Goal: Information Seeking & Learning: Learn about a topic

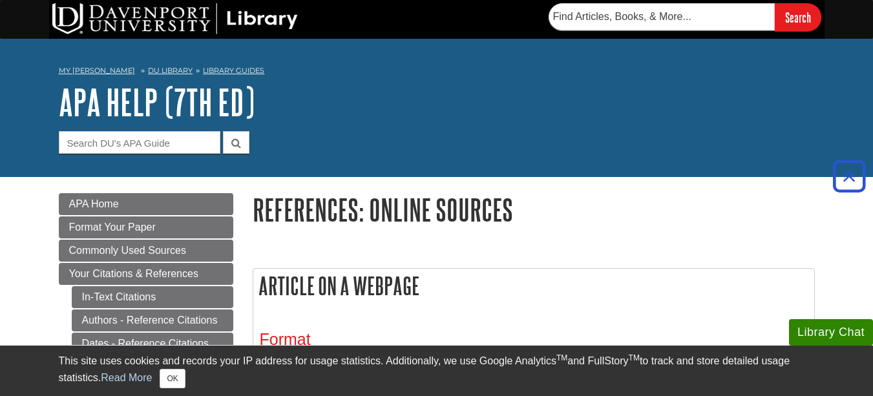
scroll to position [710, 0]
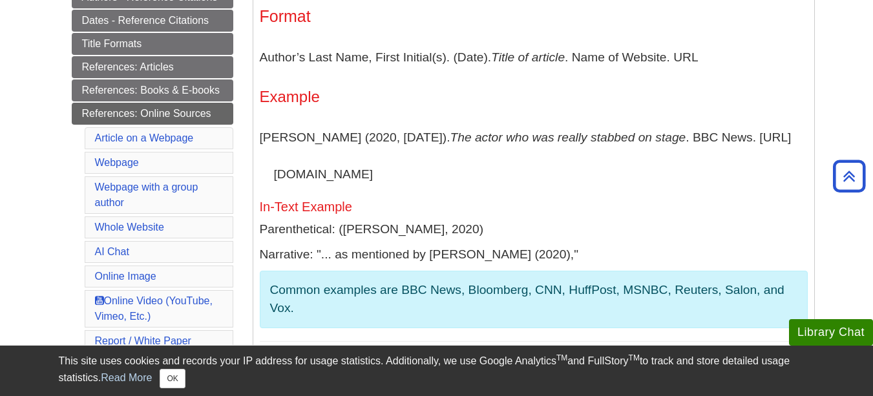
scroll to position [581, 0]
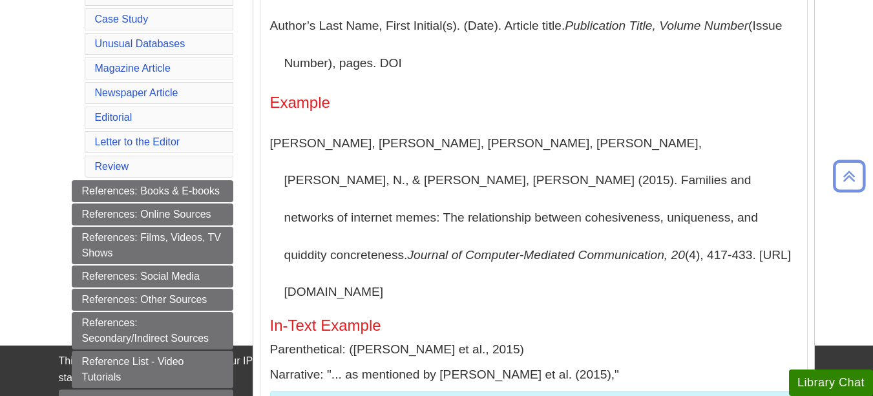
scroll to position [387, 0]
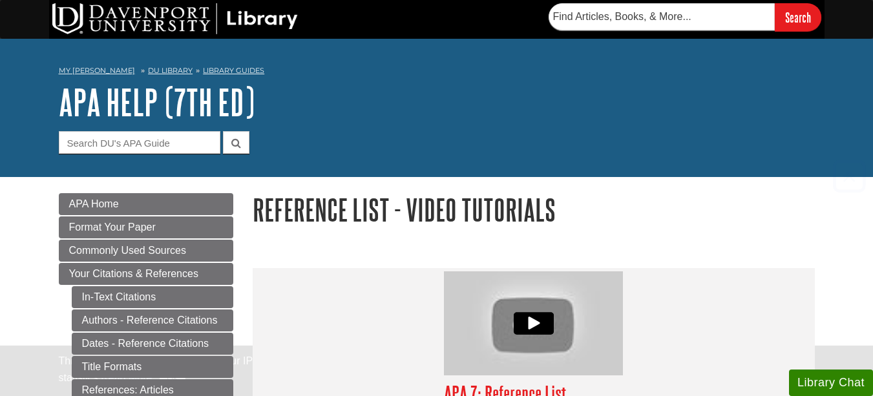
scroll to position [226, 0]
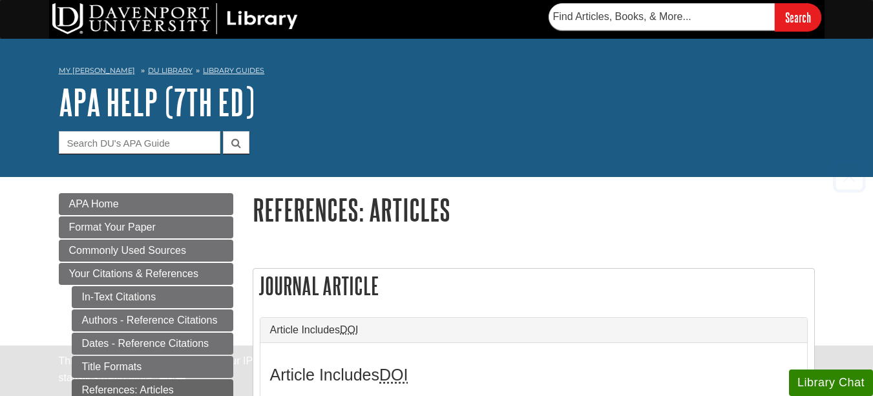
scroll to position [581, 0]
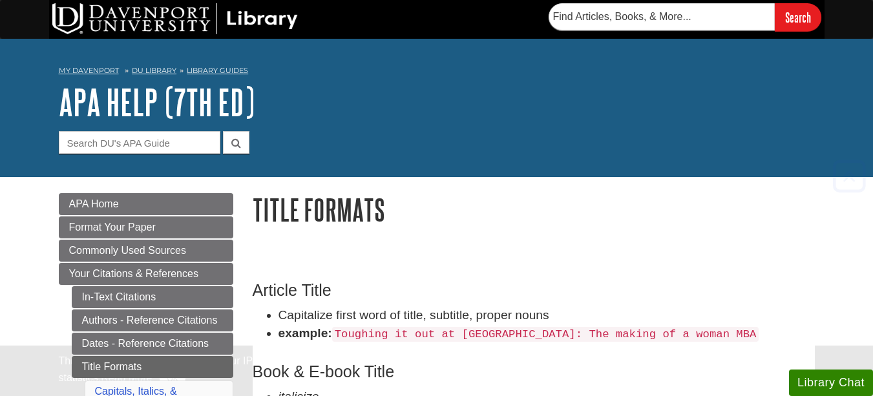
scroll to position [194, 0]
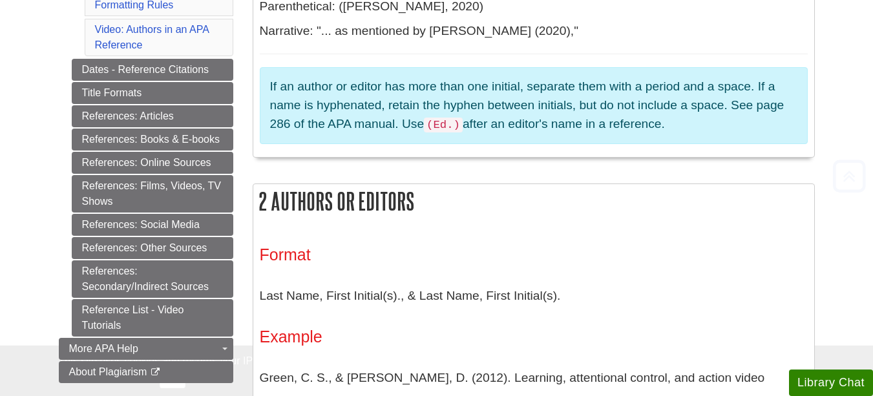
scroll to position [581, 0]
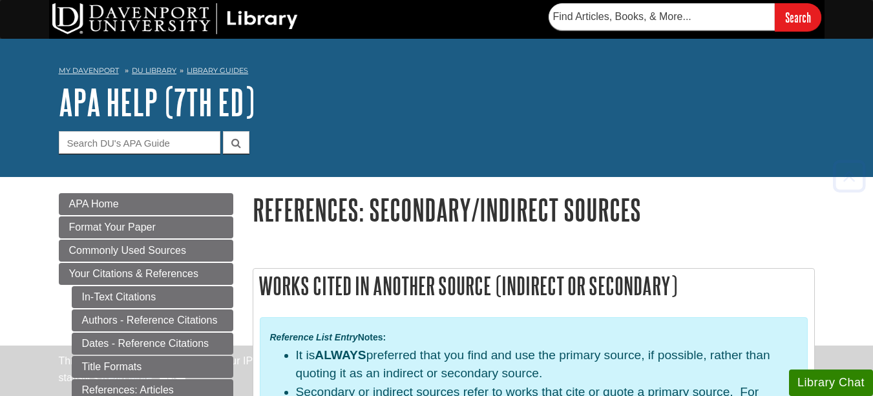
scroll to position [194, 0]
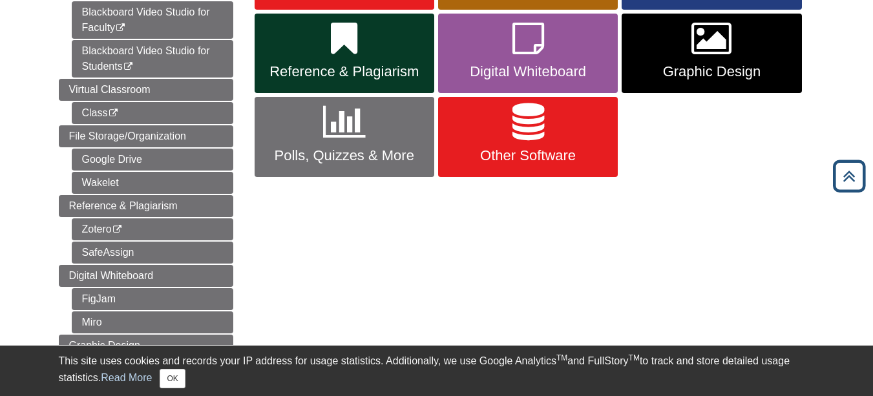
scroll to position [387, 0]
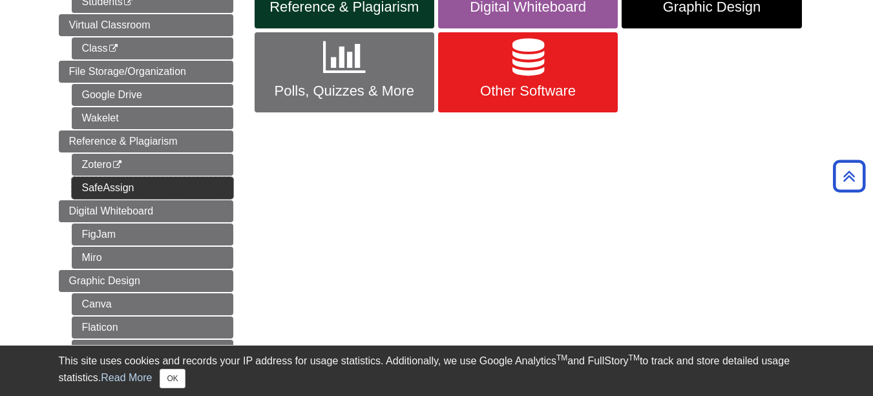
click at [130, 191] on link "SafeAssign" at bounding box center [152, 188] width 161 height 22
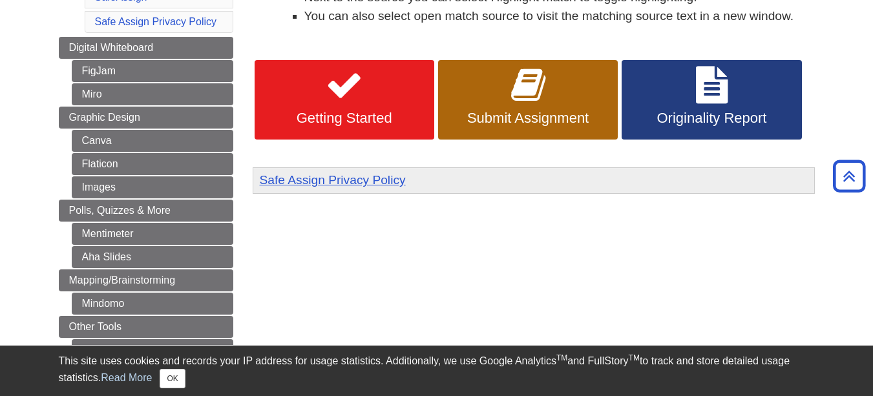
scroll to position [646, 0]
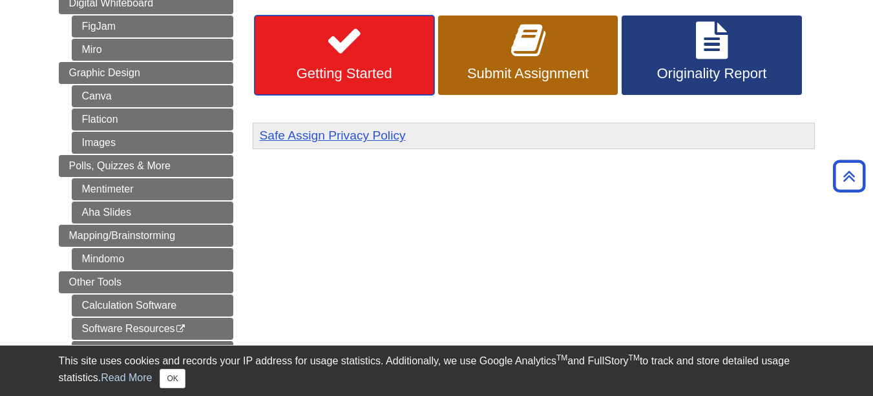
click at [384, 76] on span "Getting Started" at bounding box center [344, 73] width 160 height 17
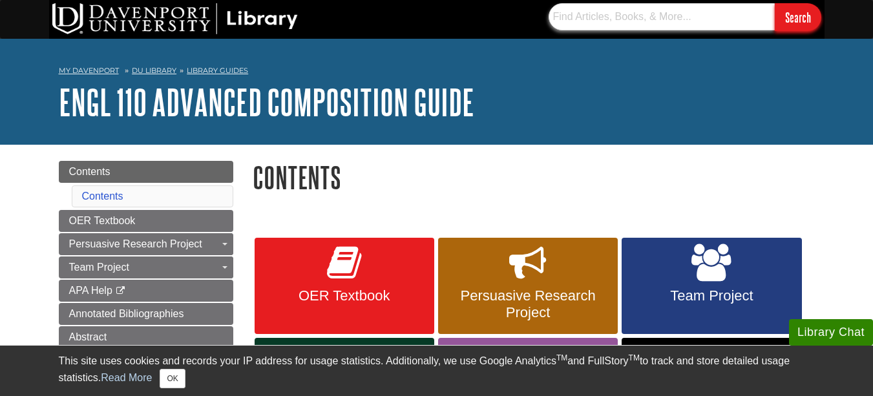
click at [604, 17] on input "text" at bounding box center [661, 16] width 226 height 27
type input "safeassign"
click at [774, 3] on input "Search" at bounding box center [797, 17] width 46 height 28
